Goal: Transaction & Acquisition: Purchase product/service

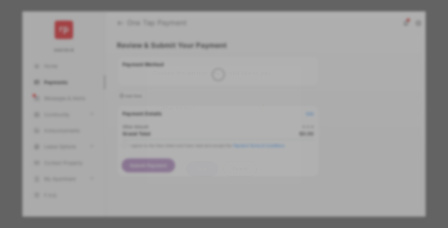
click at [212, 103] on div "Other Amount" at bounding box center [212, 108] width 104 height 11
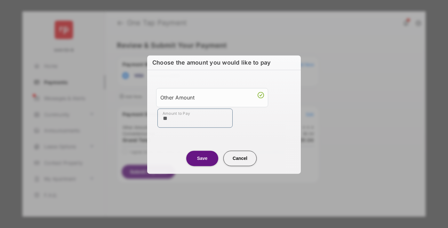
type input "**"
click at [202, 158] on button "Save" at bounding box center [202, 158] width 32 height 15
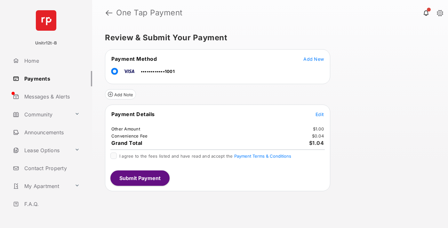
click at [319, 114] on span "Edit" at bounding box center [319, 114] width 8 height 5
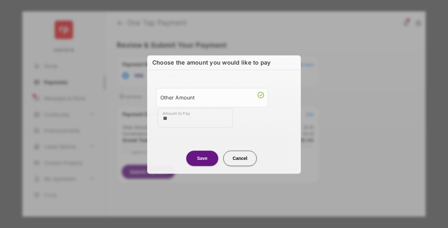
click at [202, 158] on button "Save" at bounding box center [202, 158] width 32 height 15
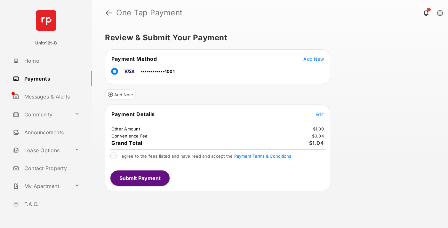
click at [139, 178] on button "Submit Payment" at bounding box center [139, 177] width 59 height 15
